Goal: Task Accomplishment & Management: Use online tool/utility

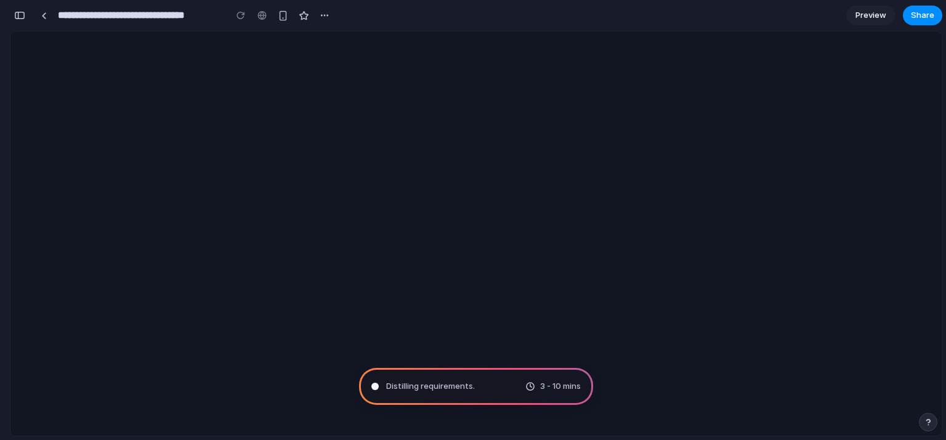
click at [478, 390] on div "Distilling requirements . 3 - 10 mins" at bounding box center [476, 386] width 234 height 37
click at [42, 17] on div at bounding box center [44, 15] width 6 height 7
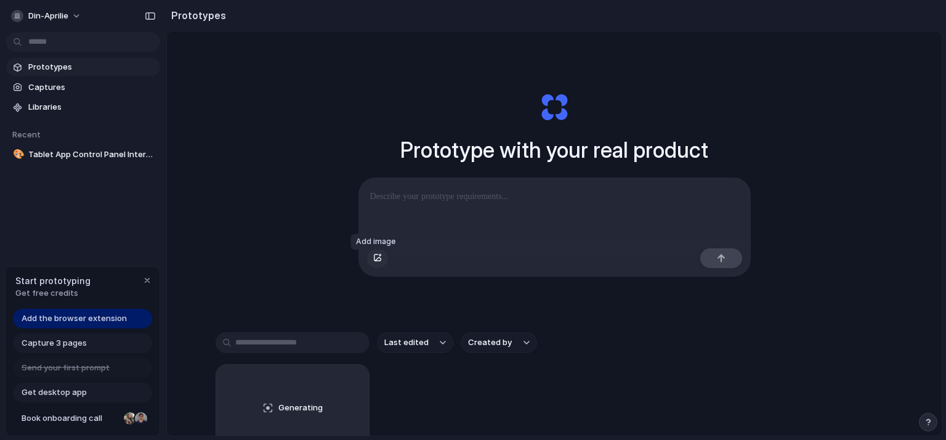
click at [376, 268] on button "button" at bounding box center [377, 258] width 21 height 20
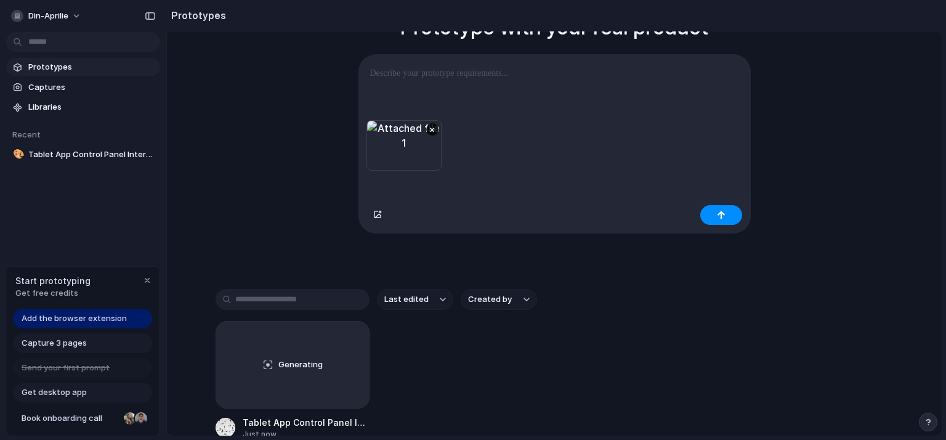
scroll to position [185, 0]
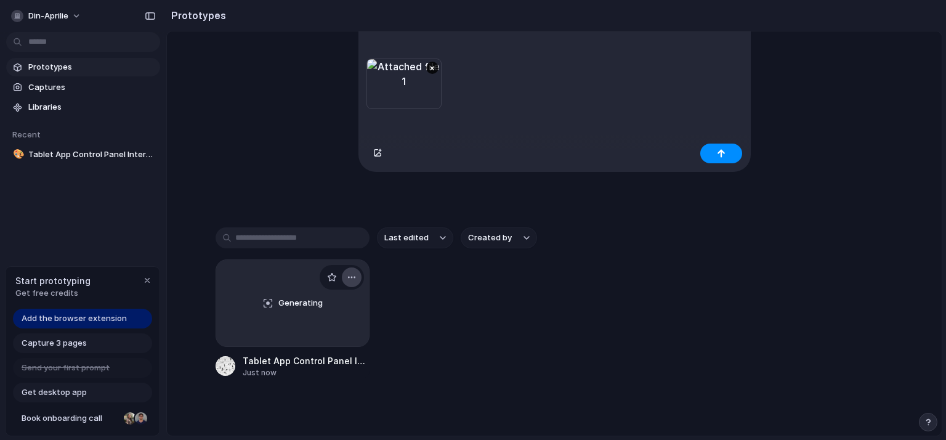
click at [350, 276] on div "button" at bounding box center [352, 277] width 10 height 10
click at [310, 344] on span "Delete" at bounding box center [304, 348] width 26 height 12
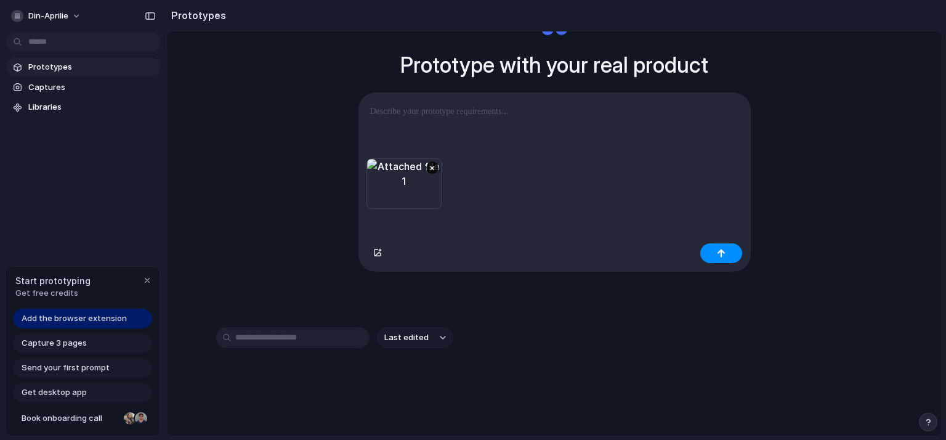
click at [454, 108] on p at bounding box center [554, 111] width 369 height 15
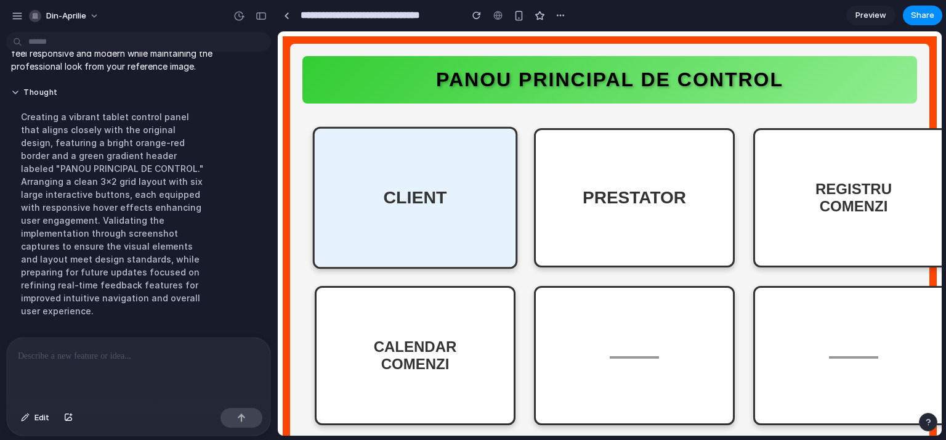
click at [445, 232] on div "CLIENT" at bounding box center [415, 198] width 205 height 142
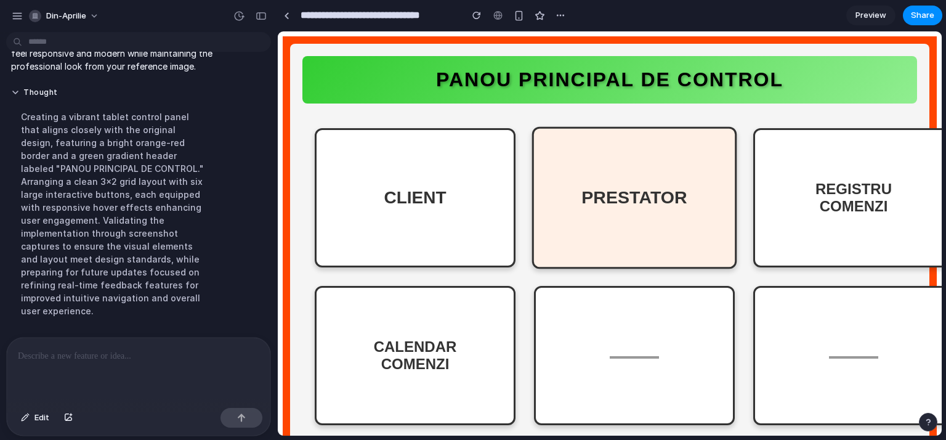
click at [619, 192] on div "PRESTATOR" at bounding box center [634, 198] width 205 height 142
click at [842, 184] on div "REGISTRU COMENZI" at bounding box center [853, 197] width 76 height 34
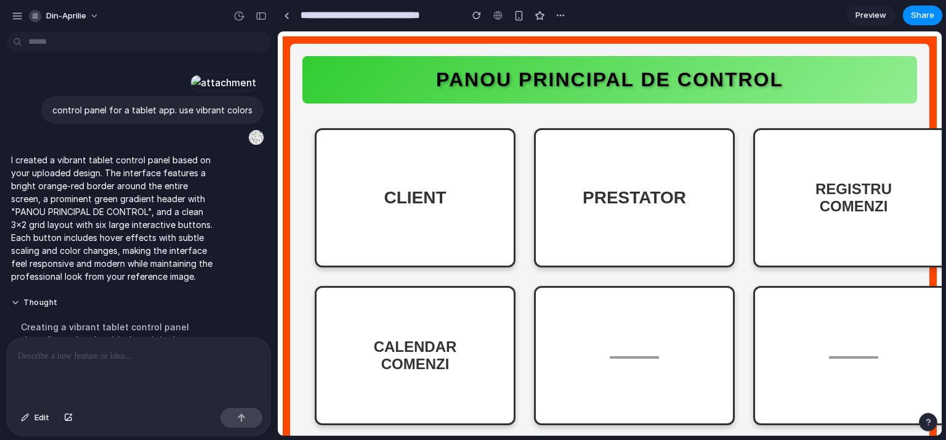
click at [865, 8] on link "Preview" at bounding box center [870, 16] width 49 height 20
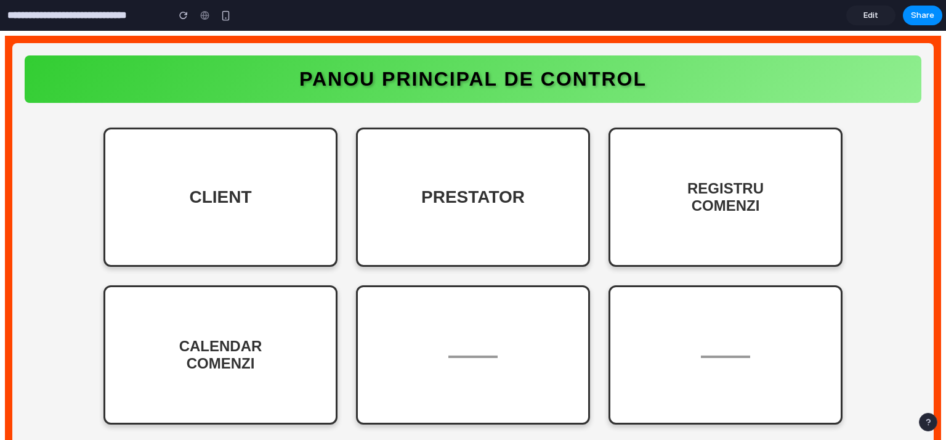
click at [881, 8] on link "Edit" at bounding box center [870, 16] width 49 height 20
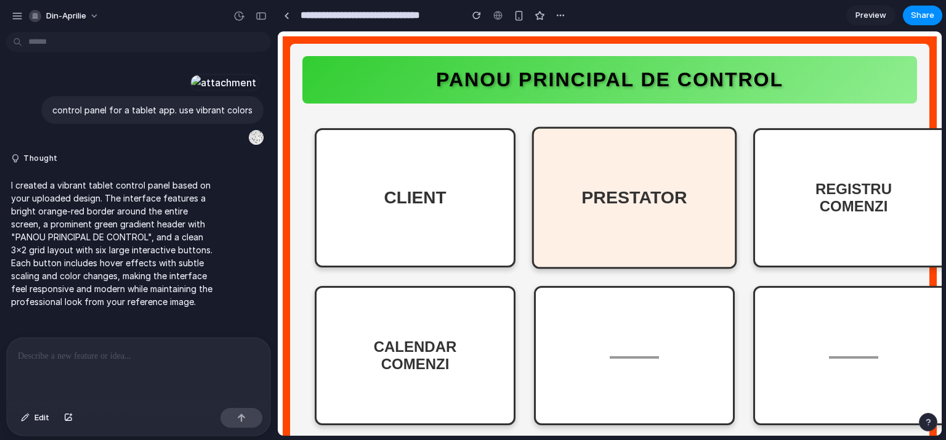
scroll to position [34, 0]
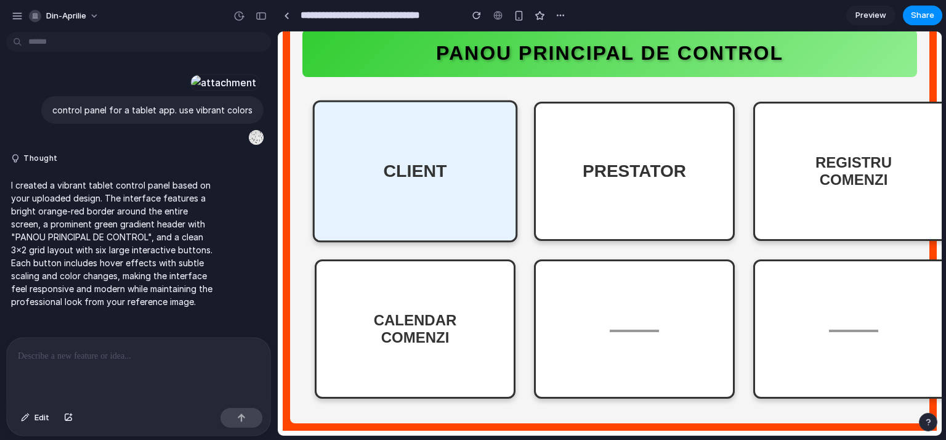
click at [449, 165] on div "CLIENT" at bounding box center [415, 171] width 205 height 142
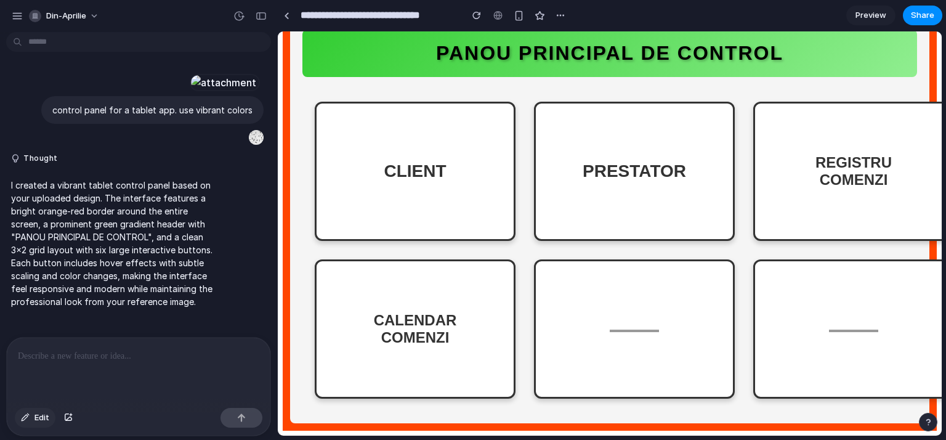
click at [37, 421] on span "Edit" at bounding box center [41, 417] width 15 height 12
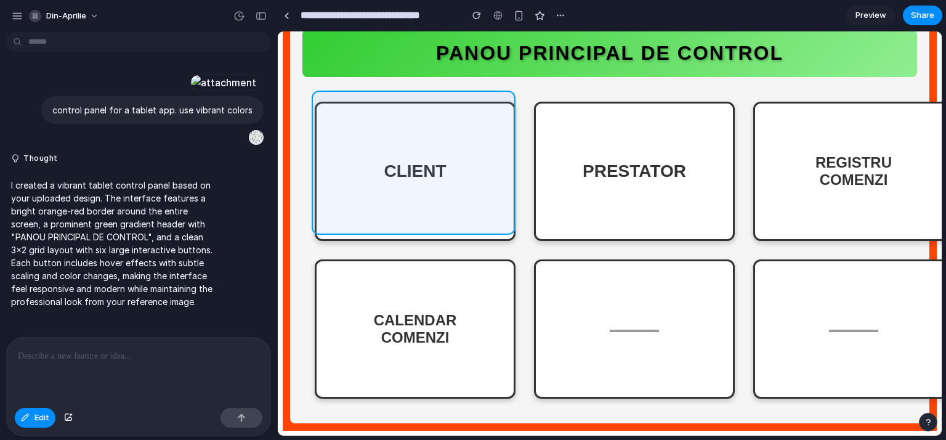
click at [409, 174] on div at bounding box center [610, 233] width 664 height 404
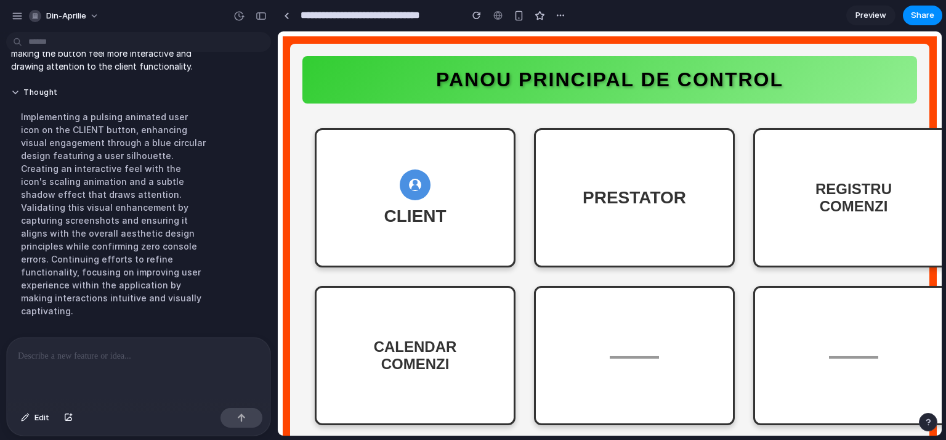
scroll to position [578, 0]
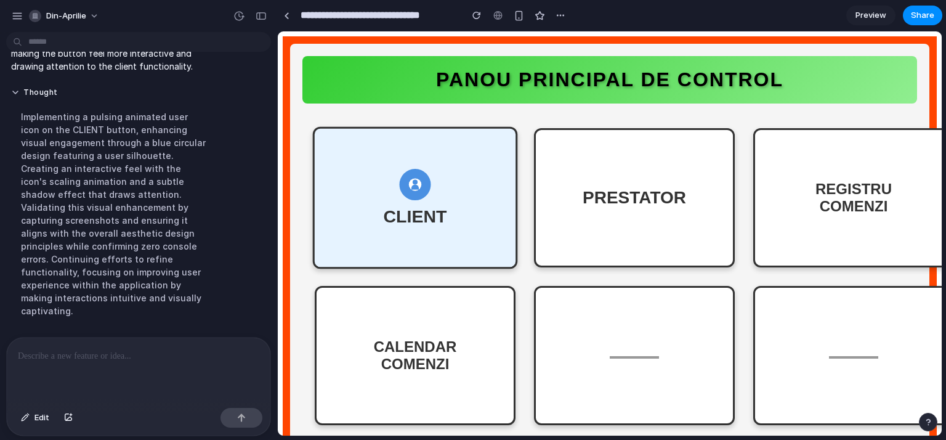
click at [422, 208] on div "CLIENT" at bounding box center [415, 198] width 205 height 142
click at [422, 187] on div at bounding box center [414, 184] width 31 height 31
click at [374, 202] on div "CLIENT" at bounding box center [415, 198] width 205 height 142
drag, startPoint x: 374, startPoint y: 202, endPoint x: 360, endPoint y: 206, distance: 14.6
click at [360, 206] on div "CLIENT" at bounding box center [415, 198] width 205 height 142
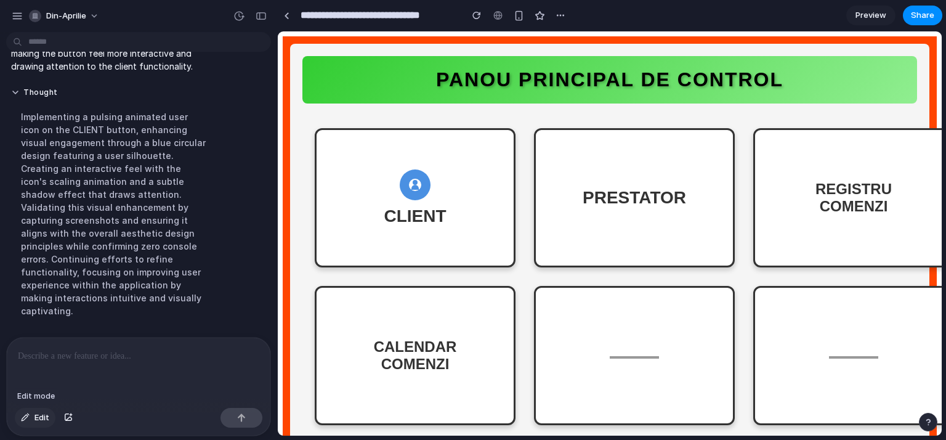
click at [24, 418] on div "button" at bounding box center [25, 417] width 9 height 7
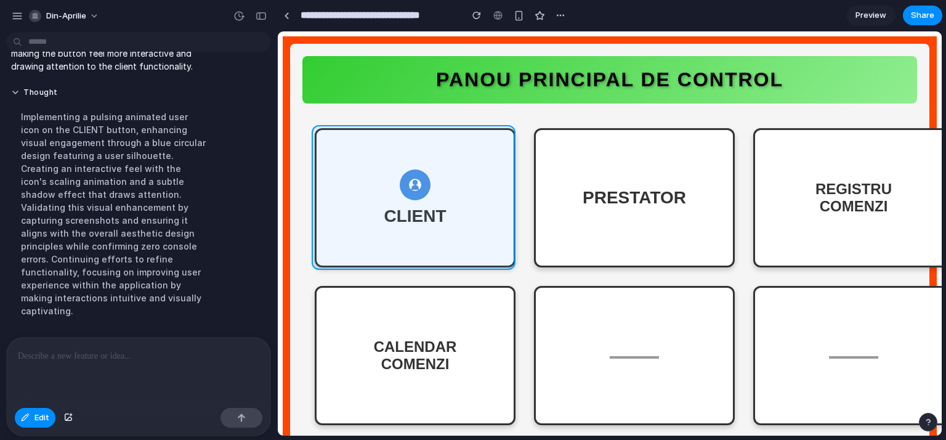
click at [371, 223] on div at bounding box center [610, 233] width 664 height 404
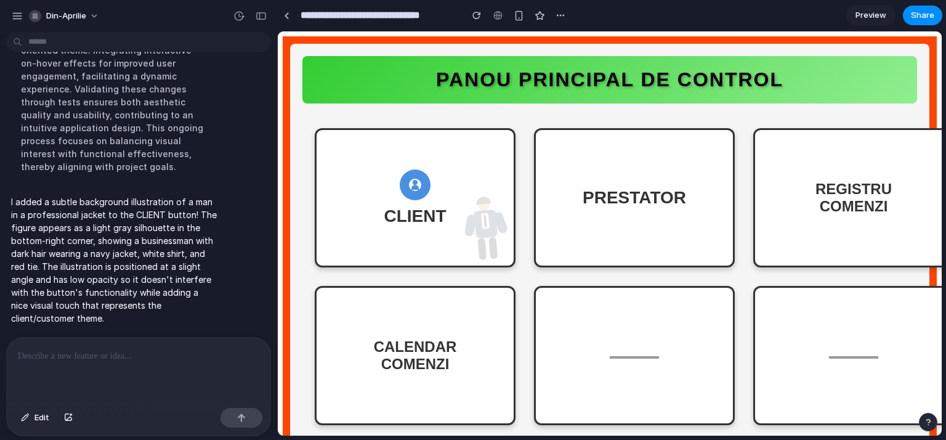
scroll to position [820, 0]
click at [871, 19] on span "Preview" at bounding box center [870, 15] width 31 height 12
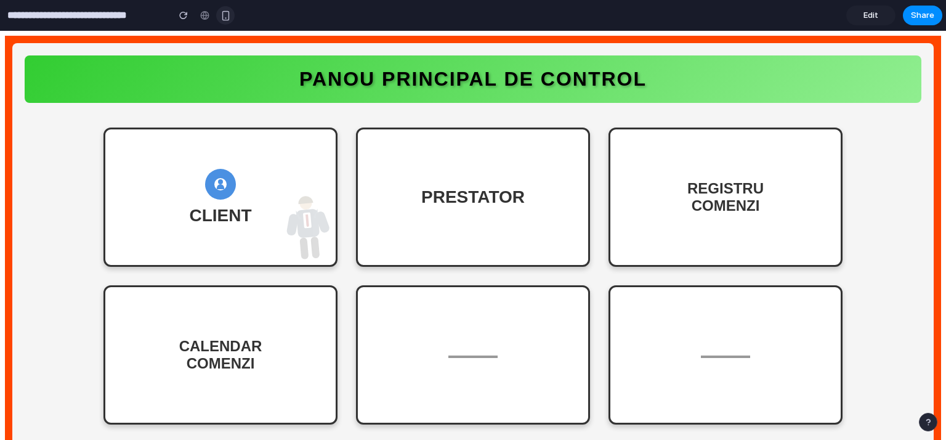
click at [233, 14] on button "button" at bounding box center [225, 15] width 18 height 18
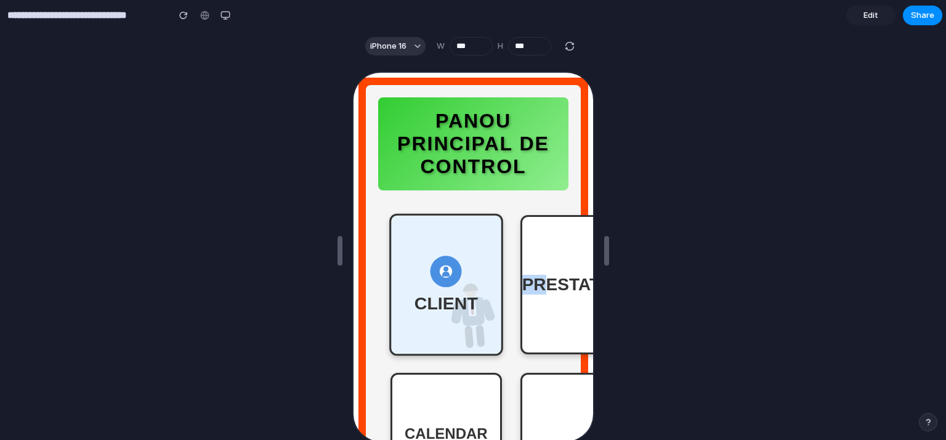
drag, startPoint x: 512, startPoint y: 253, endPoint x: 543, endPoint y: 240, distance: 33.4
click at [542, 240] on main "CLIENT PRESTATOR REGISTRU COMENZI CALENDAR COMENZI —— ——" at bounding box center [496, 374] width 264 height 321
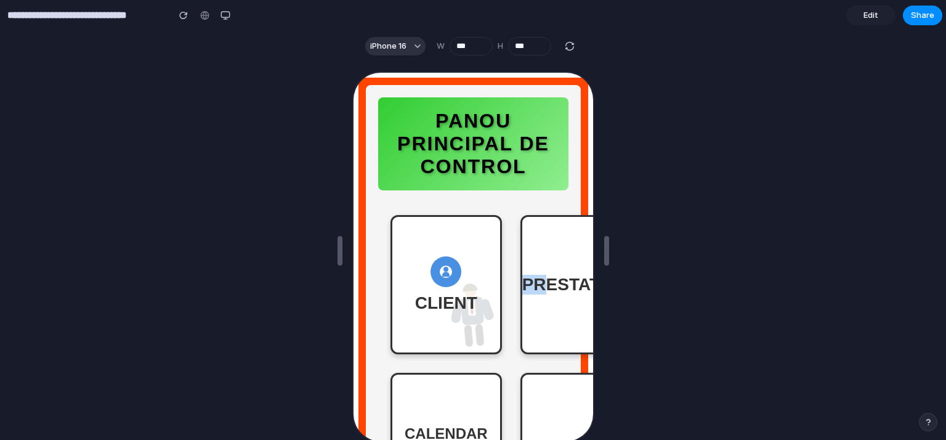
scroll to position [117, 0]
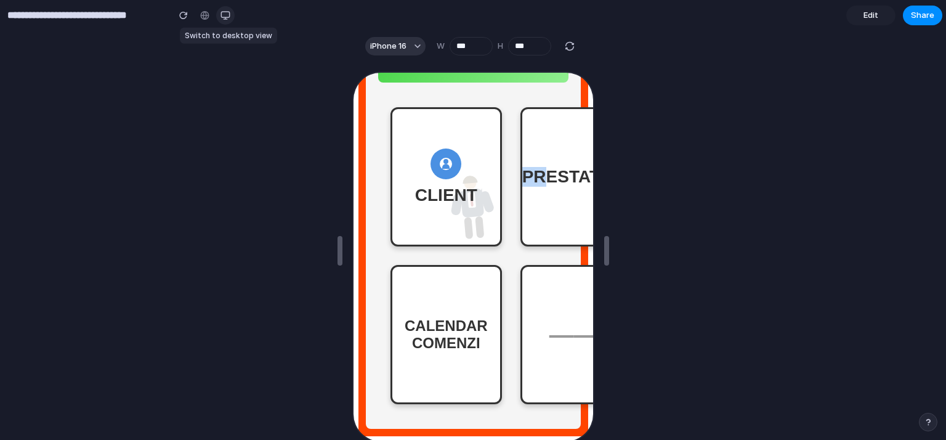
click at [226, 14] on div "button" at bounding box center [225, 15] width 10 height 10
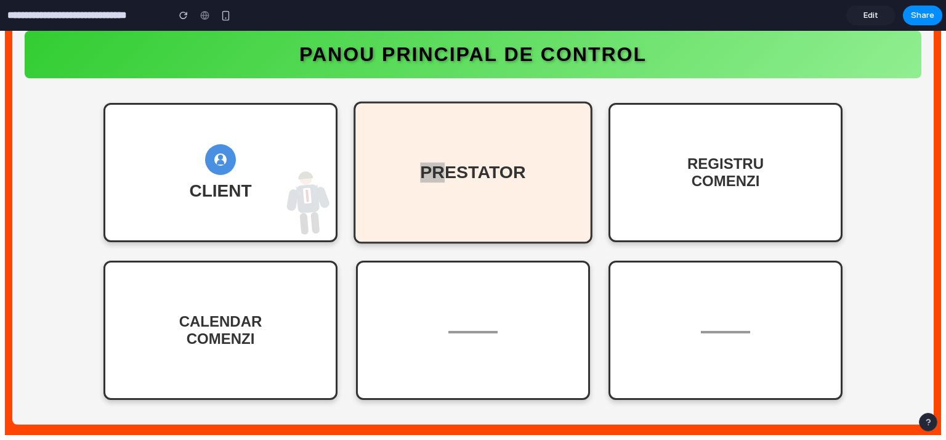
scroll to position [0, 0]
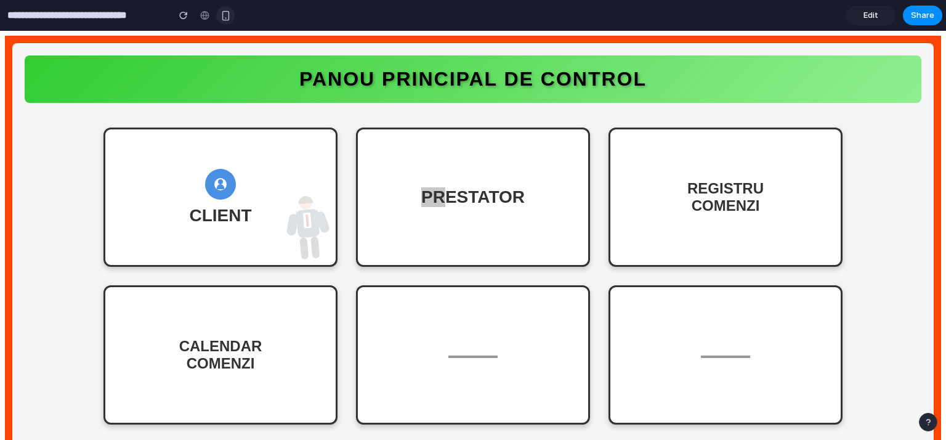
click at [225, 14] on div "button" at bounding box center [225, 15] width 10 height 10
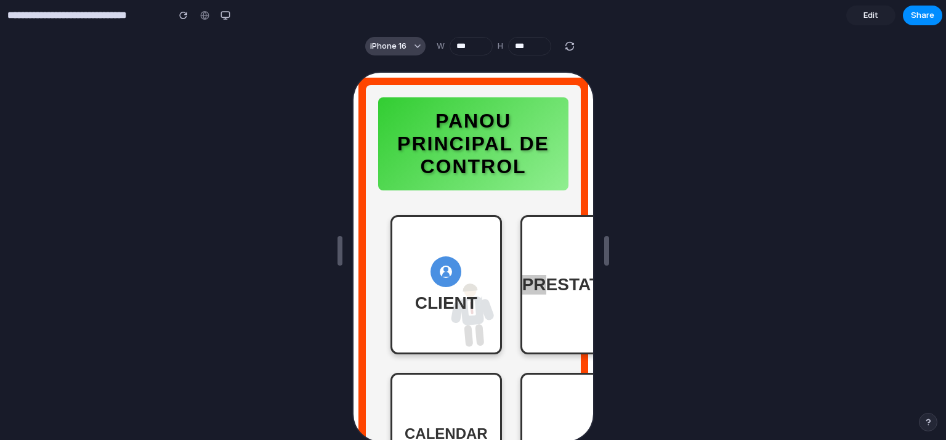
click at [419, 46] on button "iPhone 16" at bounding box center [395, 46] width 60 height 18
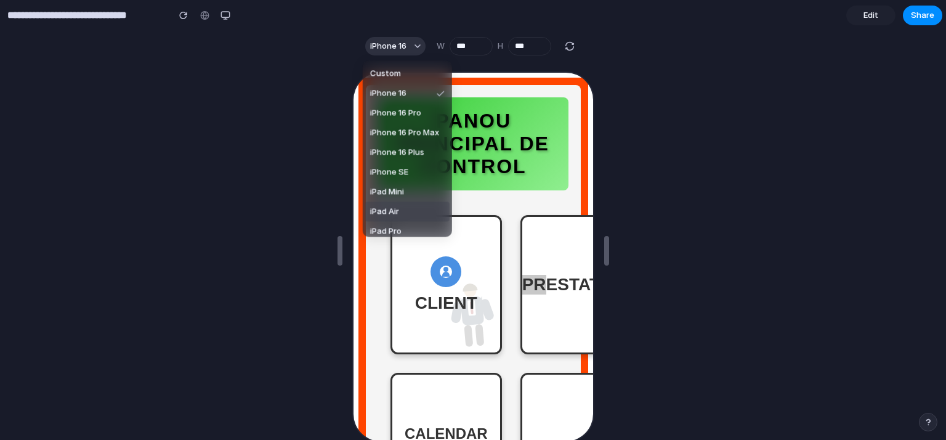
scroll to position [47, 0]
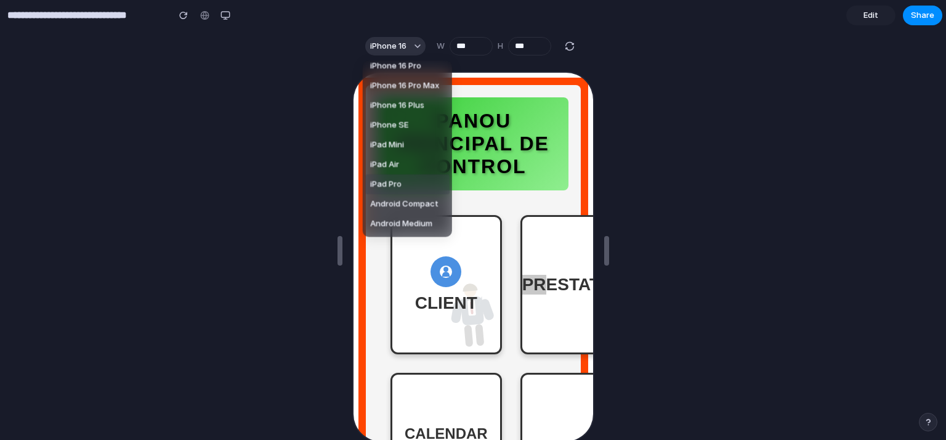
click at [402, 185] on li "iPad Pro" at bounding box center [407, 184] width 84 height 20
type input "****"
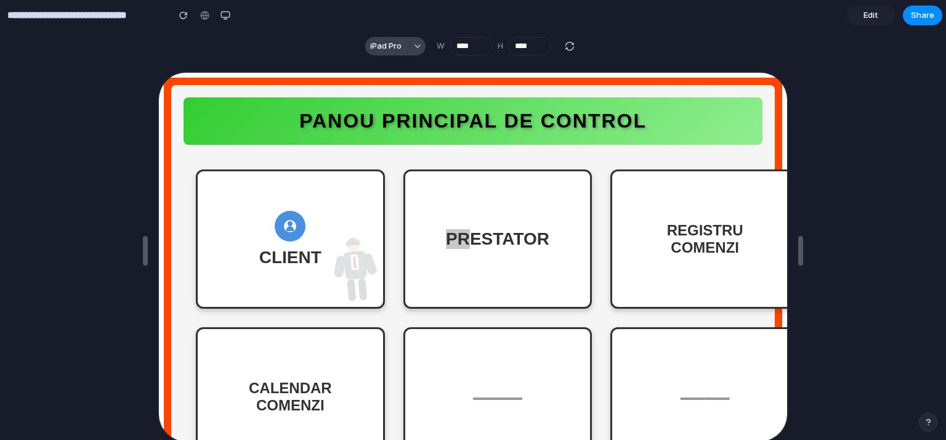
click at [392, 45] on span "iPad Pro" at bounding box center [385, 46] width 31 height 12
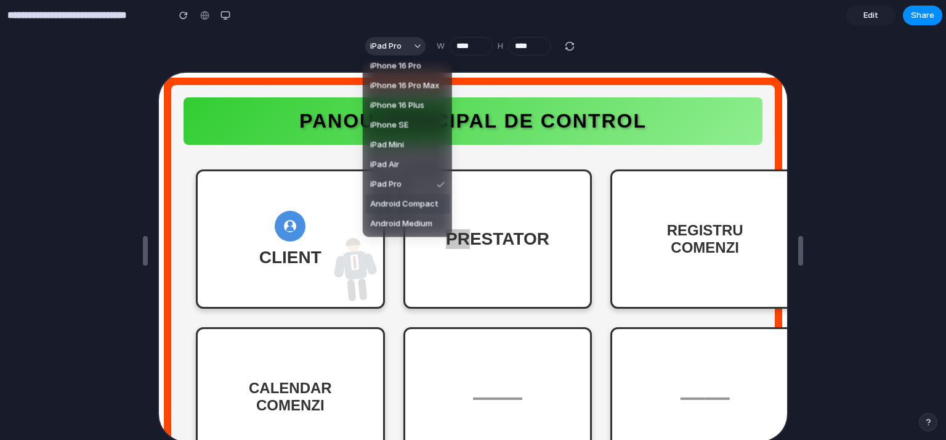
click at [400, 198] on span "Android Compact" at bounding box center [404, 204] width 68 height 12
type input "***"
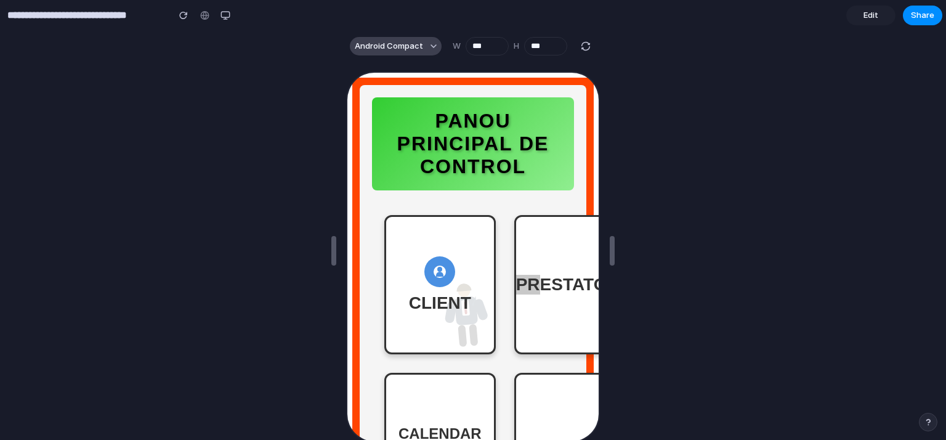
click at [414, 42] on span "Android Compact" at bounding box center [389, 46] width 68 height 12
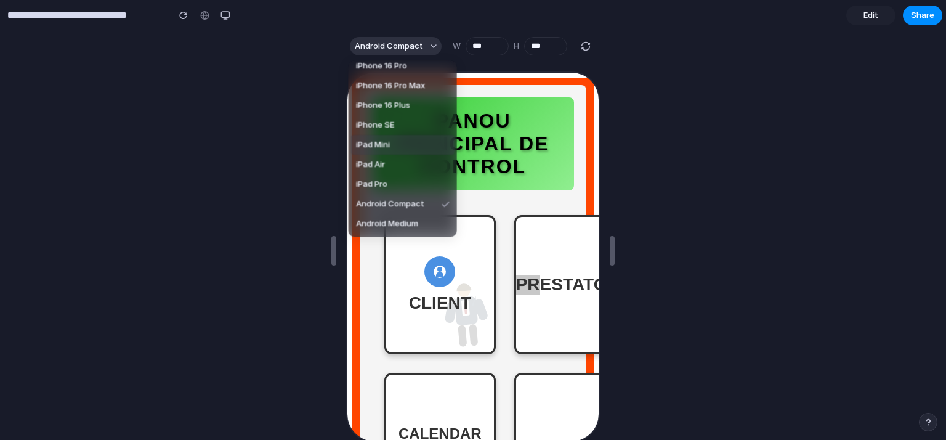
scroll to position [0, 0]
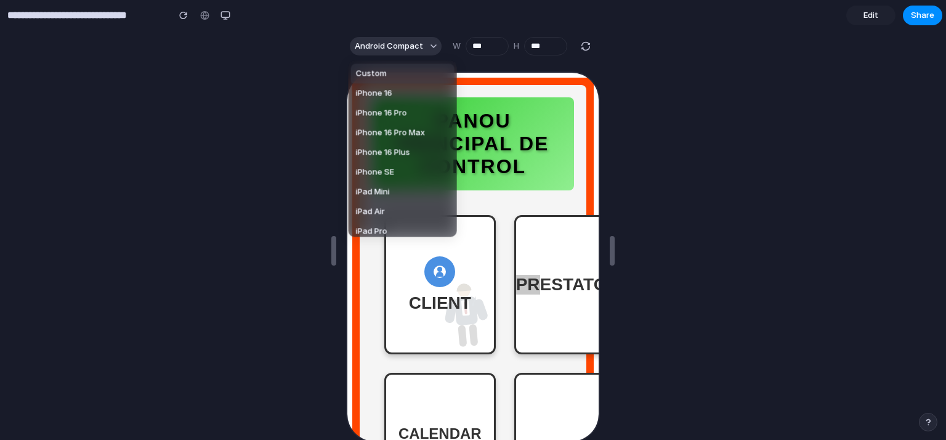
click at [389, 73] on li "Custom" at bounding box center [402, 73] width 103 height 20
type input "***"
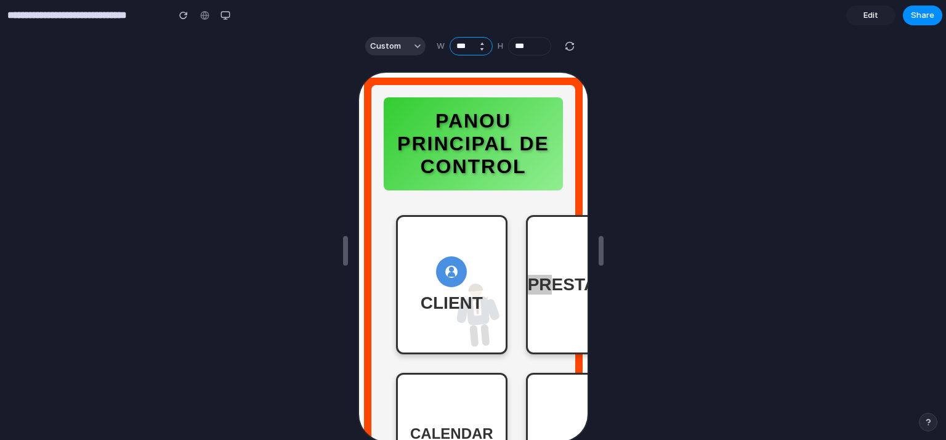
click at [470, 49] on input "***" at bounding box center [471, 46] width 43 height 18
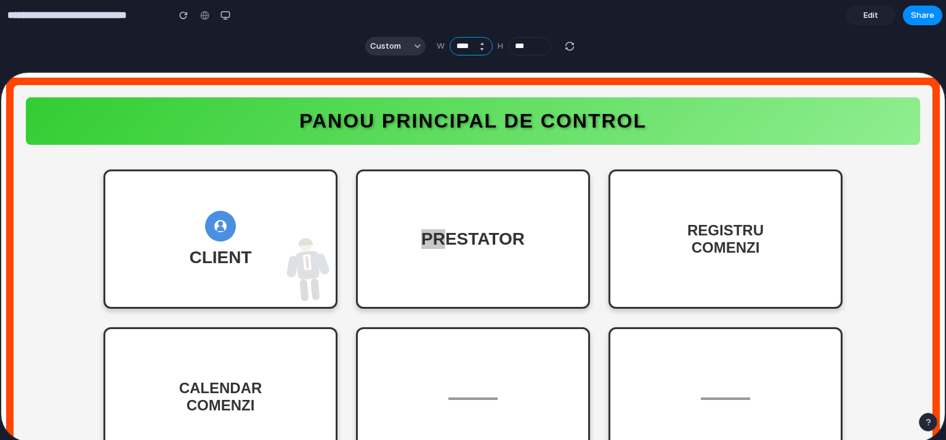
type input "****"
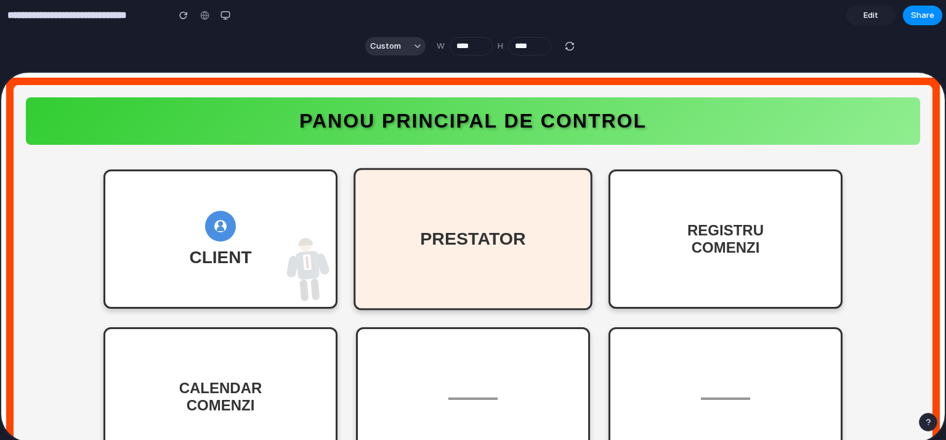
click at [525, 235] on div "PRESTATOR" at bounding box center [471, 238] width 239 height 142
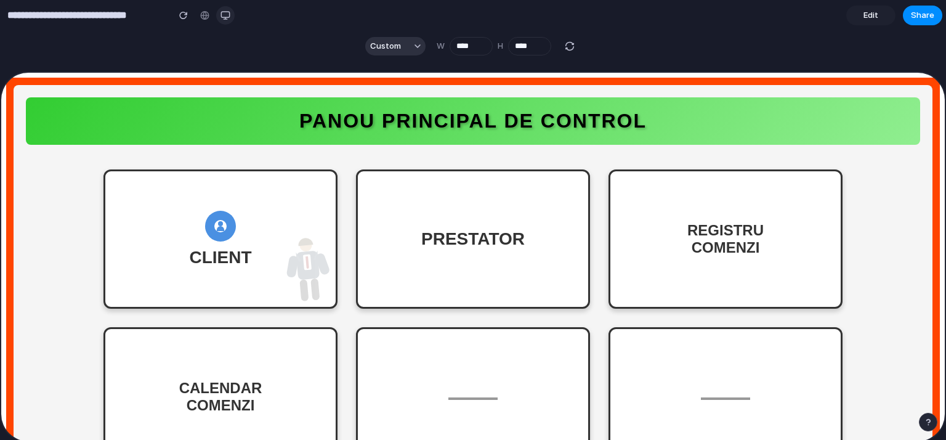
click at [227, 9] on button "button" at bounding box center [225, 15] width 18 height 18
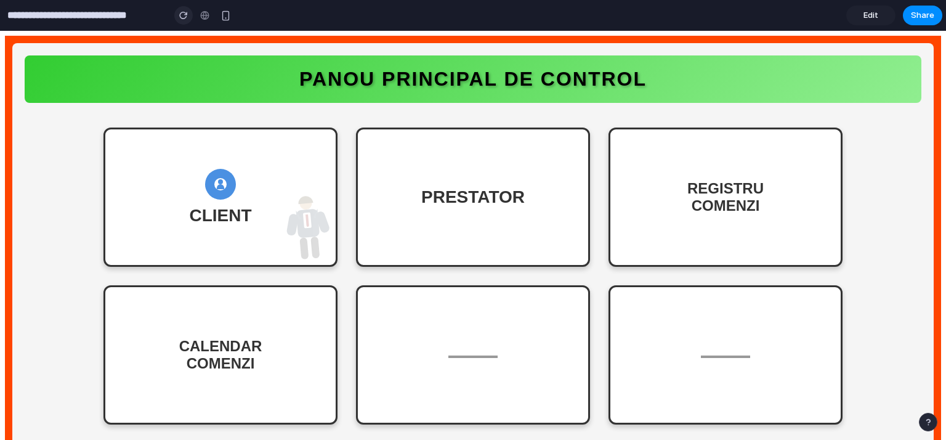
click at [179, 12] on div "button" at bounding box center [183, 15] width 9 height 9
click at [183, 14] on div "button" at bounding box center [183, 15] width 9 height 9
click at [877, 15] on link "Edit" at bounding box center [870, 16] width 49 height 20
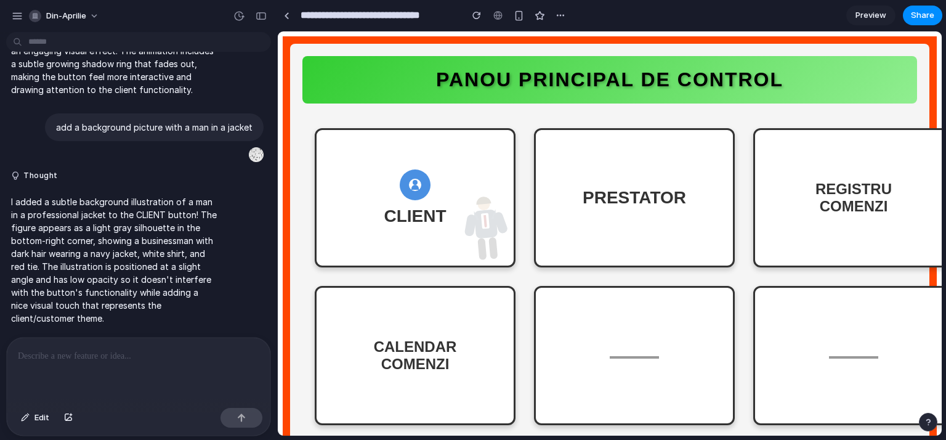
click at [872, 12] on span "Preview" at bounding box center [870, 15] width 31 height 12
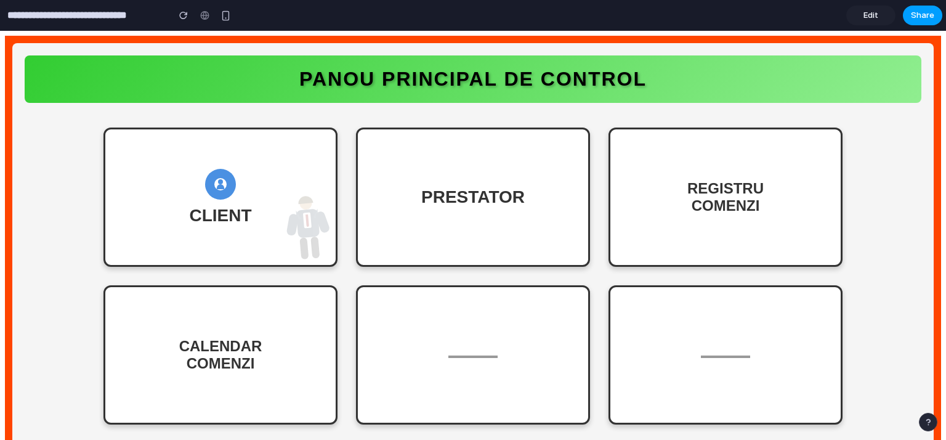
click at [921, 21] on span "Share" at bounding box center [922, 15] width 23 height 12
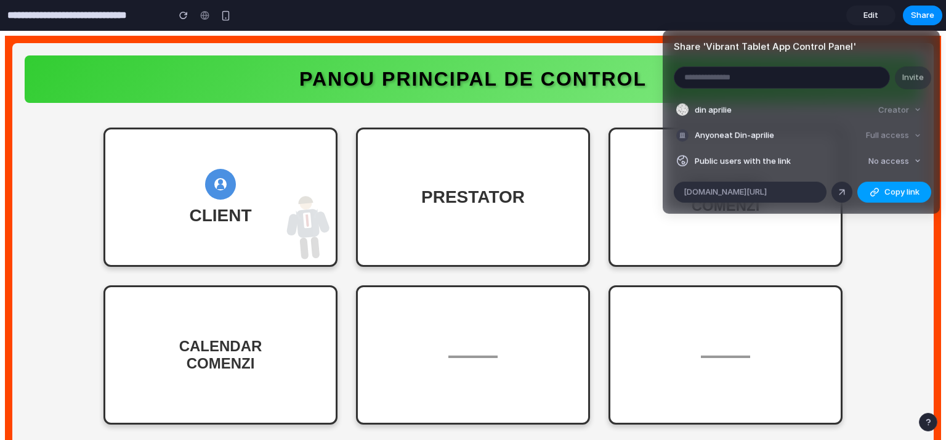
click at [873, 193] on div "button" at bounding box center [874, 192] width 10 height 10
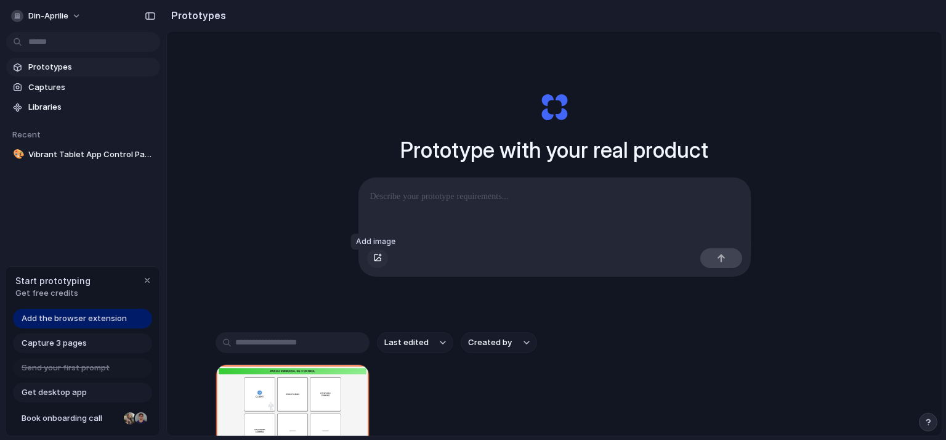
click at [373, 262] on div "button" at bounding box center [377, 257] width 9 height 7
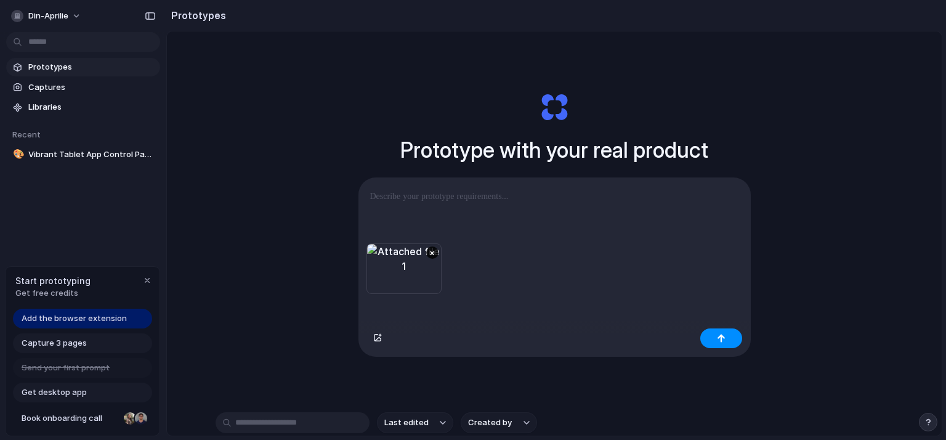
click at [421, 193] on p at bounding box center [554, 196] width 369 height 15
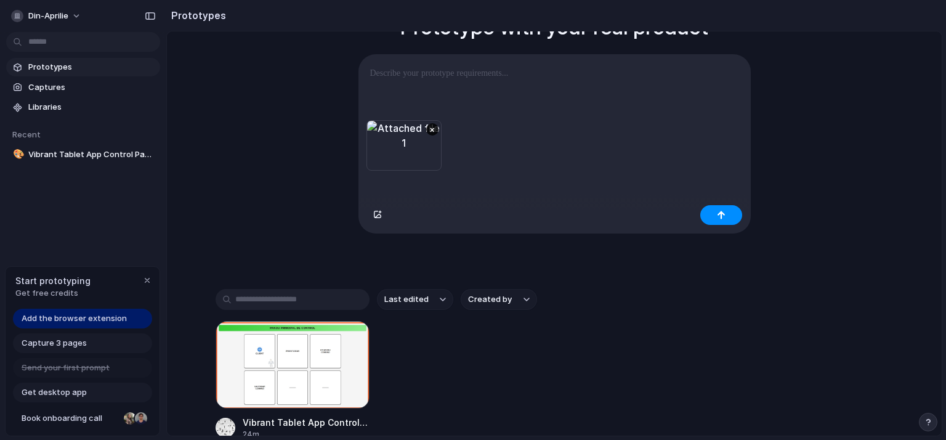
scroll to position [62, 0]
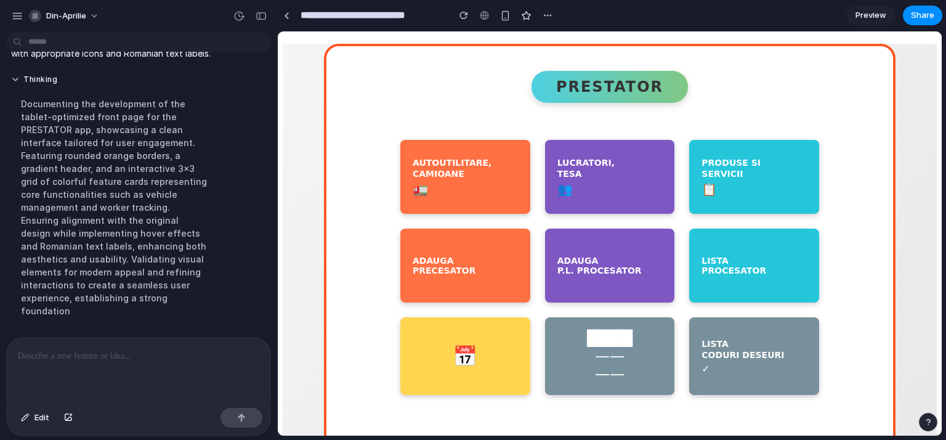
click at [872, 11] on span "Preview" at bounding box center [870, 15] width 31 height 12
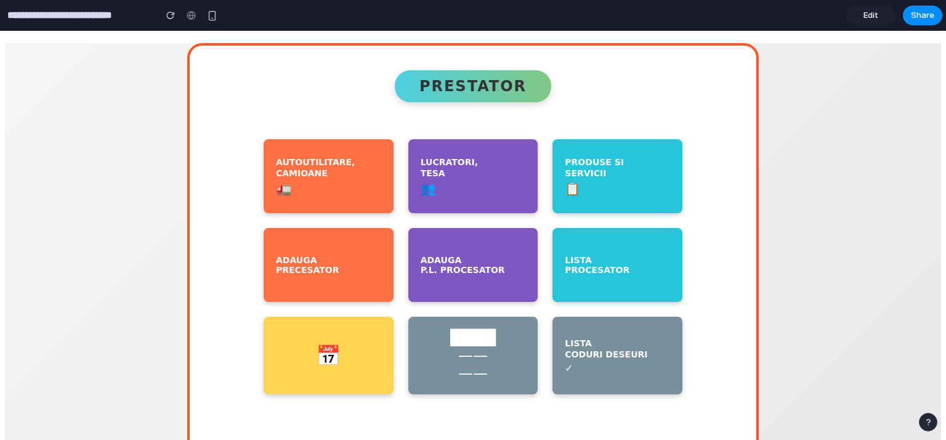
click at [334, 187] on div "🚛" at bounding box center [328, 188] width 105 height 15
click at [477, 177] on div "LUCRATORI, TESA" at bounding box center [473, 167] width 105 height 22
click at [616, 177] on div "PRODUSE SI SERVICII" at bounding box center [617, 167] width 105 height 22
click at [614, 252] on div "LISTA PROCESATOR" at bounding box center [617, 265] width 130 height 74
drag, startPoint x: 501, startPoint y: 260, endPoint x: 458, endPoint y: 260, distance: 43.1
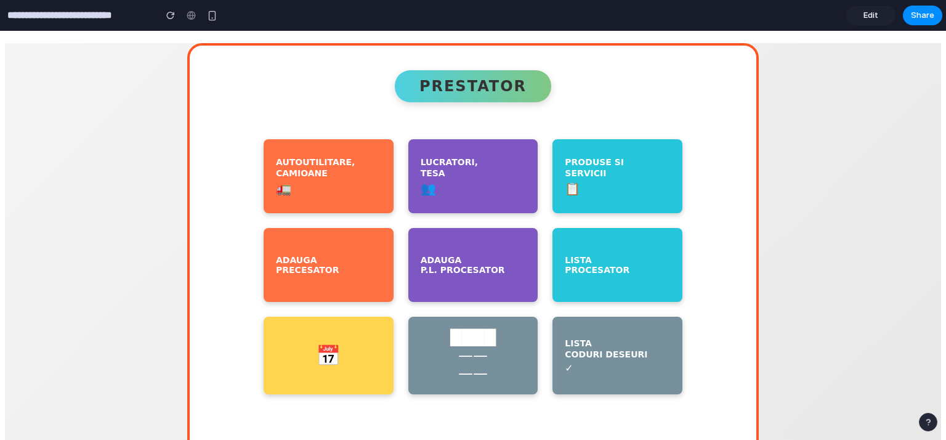
click at [502, 260] on div "ADAUGA P.L. PROCESATOR" at bounding box center [473, 265] width 105 height 20
click at [305, 257] on div "ADAUGA PRECESATOR" at bounding box center [328, 265] width 105 height 20
click at [328, 357] on div "📅" at bounding box center [328, 355] width 25 height 23
drag, startPoint x: 444, startPoint y: 356, endPoint x: 458, endPoint y: 356, distance: 13.5
click at [446, 356] on div "████ —— ——" at bounding box center [473, 356] width 130 height 78
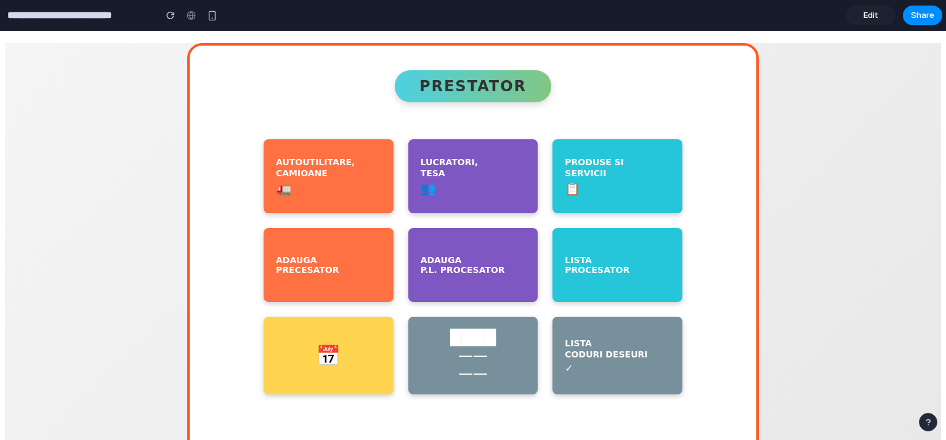
click at [565, 355] on div "LISTA CODURI DESEURI" at bounding box center [617, 348] width 105 height 22
click at [874, 14] on span "Edit" at bounding box center [870, 15] width 15 height 12
